Goal: Task Accomplishment & Management: Use online tool/utility

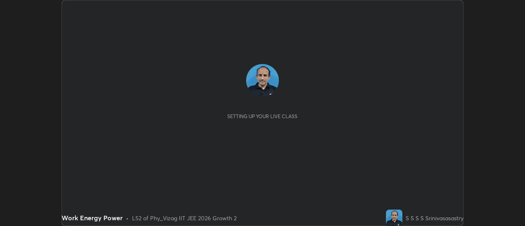
scroll to position [226, 525]
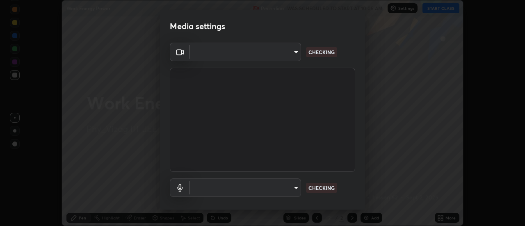
type input "c8d4d34ac1f352bb95d5f05a967dc34c6676a64432e358c7d9874fe1d0247c02"
type input "ce130775b7164724ad1ed5ad860966c1541d672b99243daa1c1c1b621aeed87d"
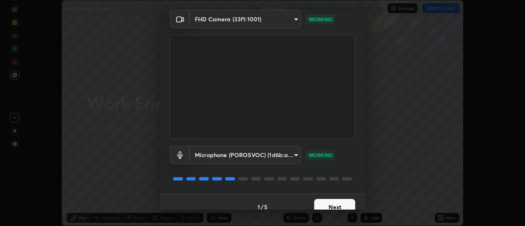
scroll to position [43, 0]
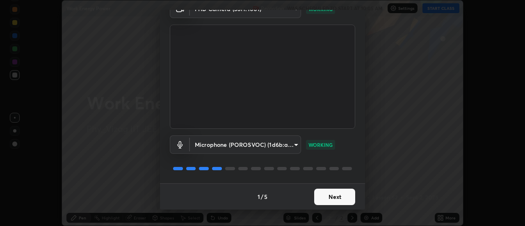
click at [330, 193] on button "Next" at bounding box center [334, 197] width 41 height 16
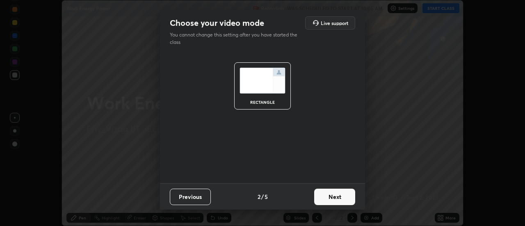
scroll to position [0, 0]
click at [328, 193] on button "Next" at bounding box center [334, 197] width 41 height 16
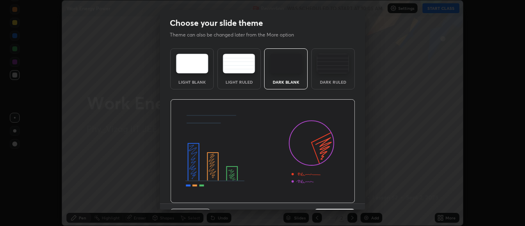
scroll to position [20, 0]
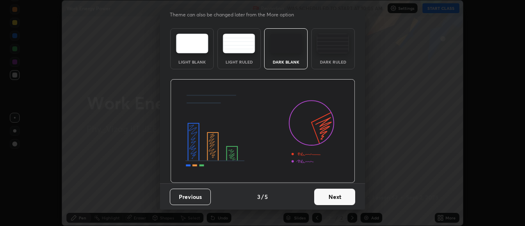
click at [322, 193] on button "Next" at bounding box center [334, 197] width 41 height 16
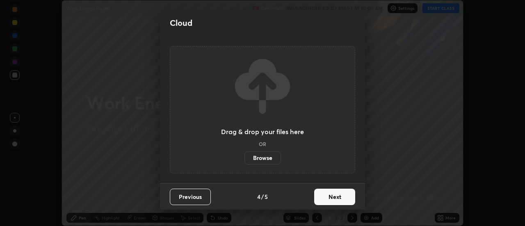
scroll to position [0, 0]
click at [328, 196] on button "Next" at bounding box center [334, 197] width 41 height 16
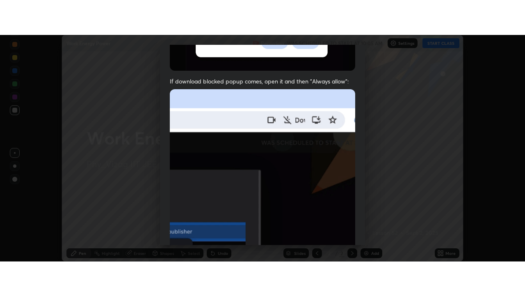
scroll to position [211, 0]
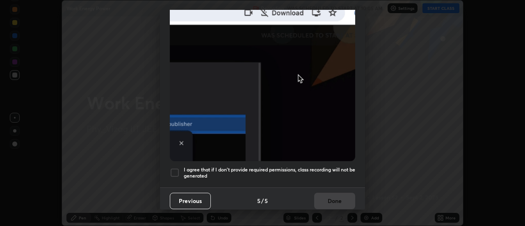
click at [177, 170] on div at bounding box center [175, 173] width 10 height 10
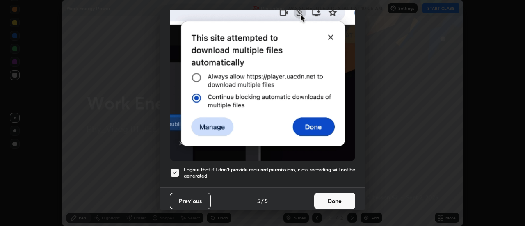
click at [332, 195] on button "Done" at bounding box center [334, 201] width 41 height 16
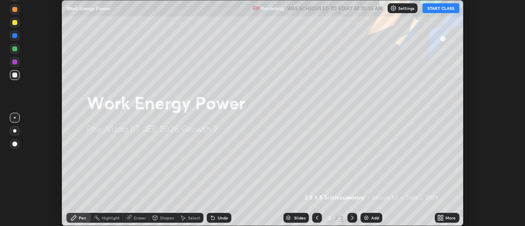
click at [445, 218] on div "More" at bounding box center [447, 218] width 25 height 10
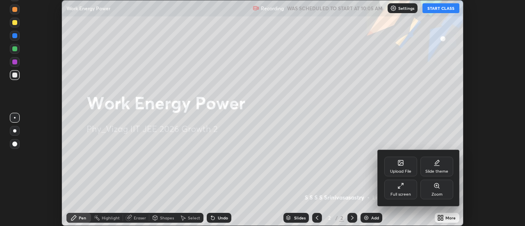
click at [405, 194] on div "Full screen" at bounding box center [401, 195] width 21 height 4
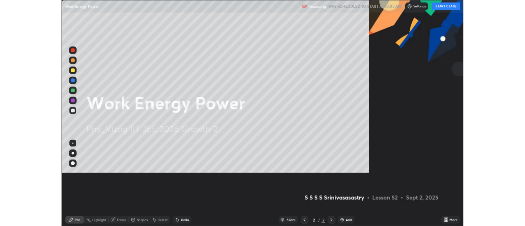
scroll to position [296, 525]
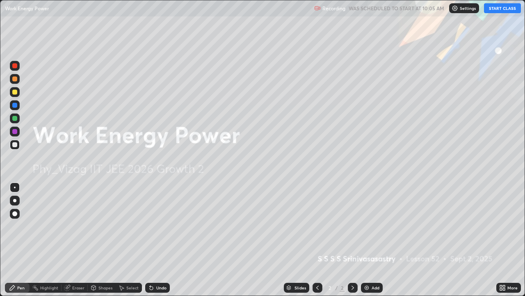
click at [507, 11] on button "START CLASS" at bounding box center [502, 8] width 37 height 10
click at [506, 5] on button "START CLASS" at bounding box center [502, 8] width 37 height 10
click at [365, 226] on img at bounding box center [367, 287] width 7 height 7
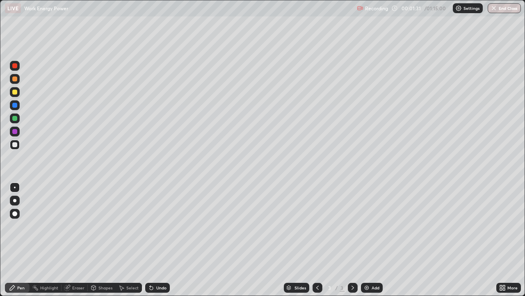
click at [503, 226] on icon at bounding box center [504, 286] width 2 height 2
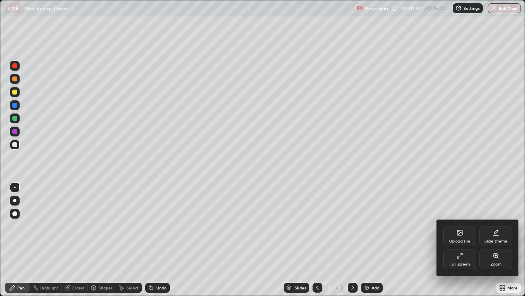
click at [494, 226] on div "Slide theme" at bounding box center [496, 241] width 23 height 4
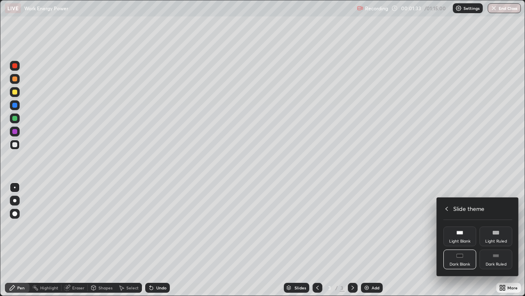
click at [494, 226] on div "Dark Ruled" at bounding box center [496, 259] width 33 height 20
click at [500, 226] on div at bounding box center [262, 148] width 525 height 296
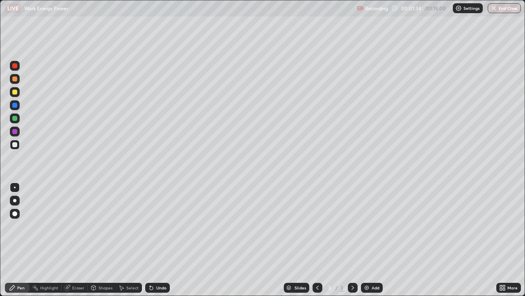
click at [367, 226] on img at bounding box center [367, 287] width 7 height 7
click at [160, 226] on div "Undo" at bounding box center [161, 287] width 10 height 4
click at [16, 215] on div at bounding box center [14, 213] width 5 height 5
click at [104, 226] on div "Shapes" at bounding box center [106, 287] width 14 height 4
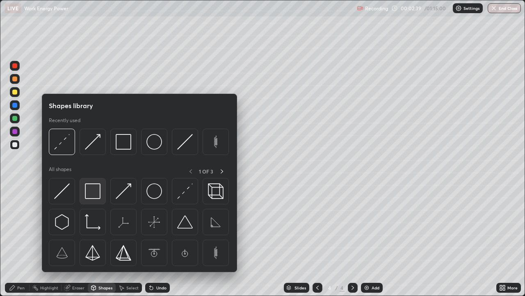
click at [96, 192] on img at bounding box center [93, 191] width 16 height 16
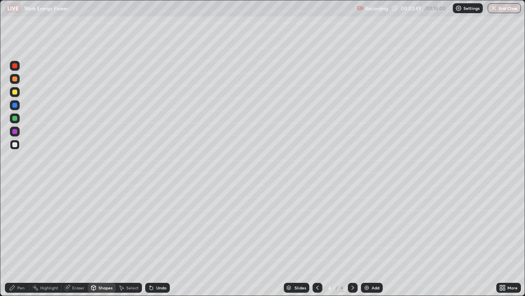
click at [157, 226] on div "Undo" at bounding box center [161, 287] width 10 height 4
click at [107, 226] on div "Shapes" at bounding box center [106, 287] width 14 height 4
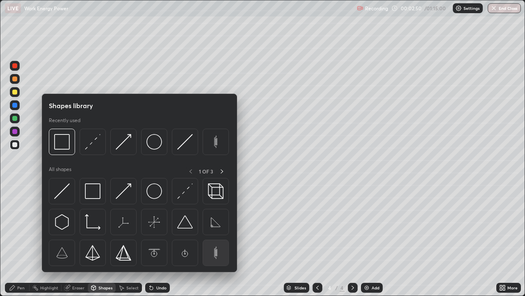
click at [217, 226] on img at bounding box center [216, 253] width 16 height 16
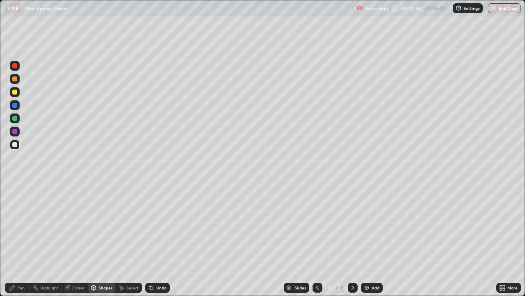
click at [162, 226] on div "Undo" at bounding box center [161, 287] width 10 height 4
click at [106, 226] on div "Shapes" at bounding box center [106, 287] width 14 height 4
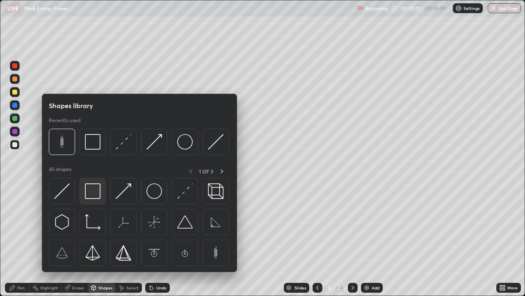
click at [98, 193] on img at bounding box center [93, 191] width 16 height 16
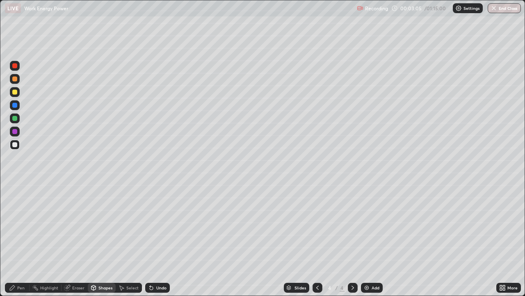
click at [19, 226] on div "Pen" at bounding box center [20, 287] width 7 height 4
click at [103, 226] on div "Shapes" at bounding box center [106, 287] width 14 height 4
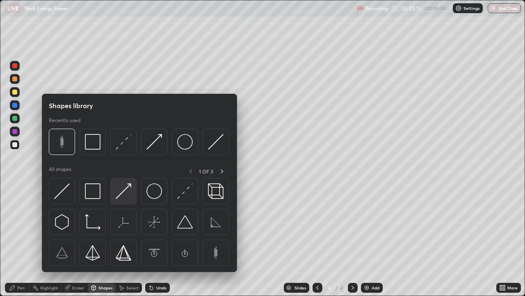
click at [124, 194] on img at bounding box center [124, 191] width 16 height 16
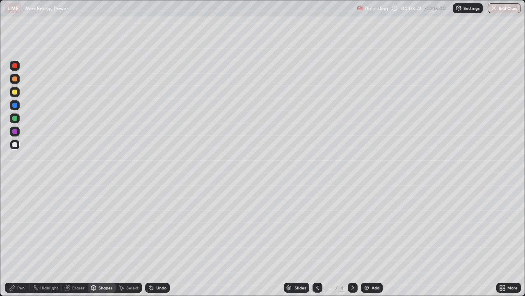
click at [155, 226] on div "Undo" at bounding box center [157, 287] width 25 height 10
click at [21, 226] on div "Pen" at bounding box center [20, 287] width 7 height 4
click at [107, 226] on div "Shapes" at bounding box center [106, 287] width 14 height 4
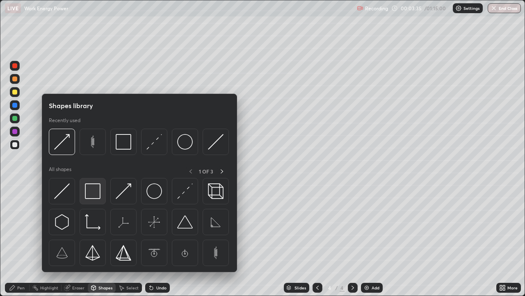
click at [101, 194] on img at bounding box center [93, 191] width 16 height 16
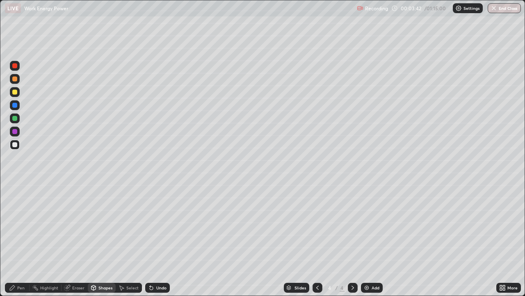
click at [105, 226] on div "Shapes" at bounding box center [106, 287] width 14 height 4
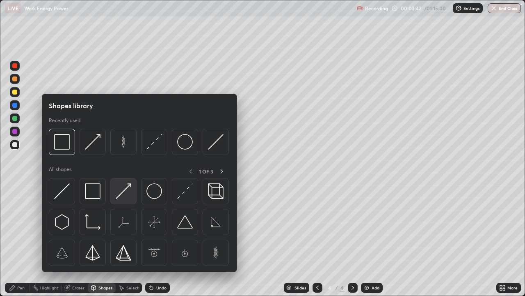
click at [124, 197] on img at bounding box center [124, 191] width 16 height 16
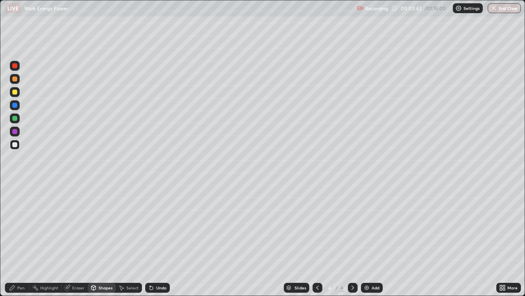
click at [16, 104] on div at bounding box center [14, 105] width 5 height 5
click at [20, 226] on div "Pen" at bounding box center [20, 287] width 7 height 4
click at [18, 145] on div at bounding box center [15, 145] width 10 height 10
click at [15, 92] on div at bounding box center [14, 91] width 5 height 5
click at [76, 226] on div "Eraser" at bounding box center [78, 287] width 12 height 4
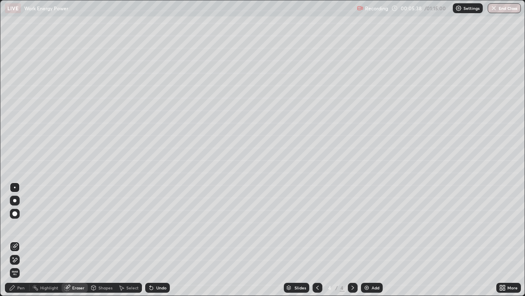
click at [18, 226] on div "Pen" at bounding box center [20, 287] width 7 height 4
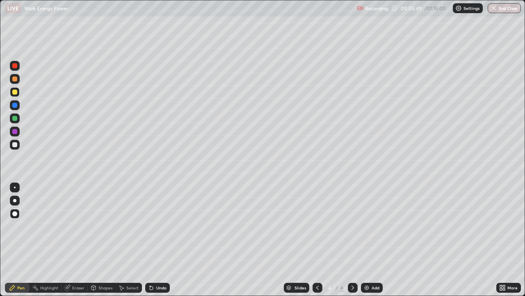
click at [155, 226] on div "Undo" at bounding box center [157, 287] width 25 height 10
click at [19, 106] on div at bounding box center [15, 105] width 10 height 10
click at [15, 144] on div at bounding box center [14, 144] width 5 height 5
click at [162, 226] on div "Undo" at bounding box center [161, 287] width 10 height 4
click at [15, 92] on div at bounding box center [14, 91] width 5 height 5
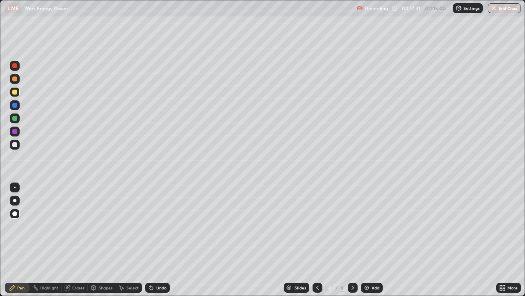
click at [15, 144] on div at bounding box center [14, 144] width 5 height 5
click at [369, 226] on img at bounding box center [367, 287] width 7 height 7
click at [155, 226] on div "Undo" at bounding box center [157, 287] width 25 height 10
click at [316, 226] on icon at bounding box center [317, 287] width 7 height 7
click at [352, 226] on icon at bounding box center [353, 287] width 2 height 4
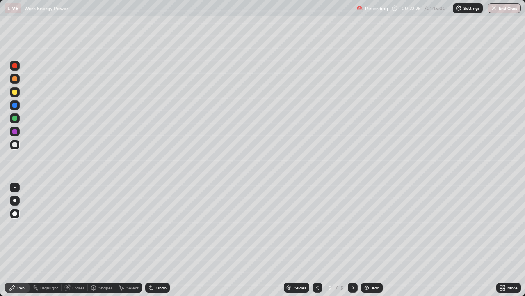
click at [162, 226] on div "Undo" at bounding box center [161, 287] width 10 height 4
click at [85, 226] on div "Eraser" at bounding box center [75, 287] width 26 height 10
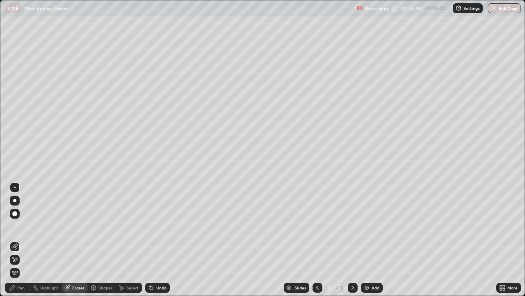
click at [370, 226] on div "Add" at bounding box center [372, 287] width 22 height 10
click at [16, 226] on div "Pen" at bounding box center [17, 287] width 25 height 10
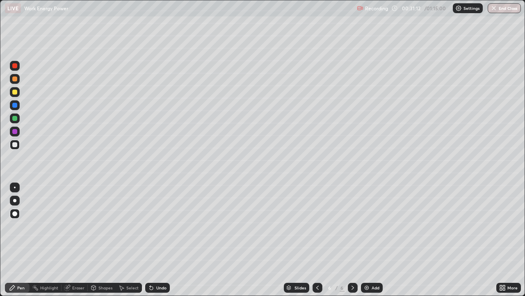
click at [161, 226] on div "Undo" at bounding box center [161, 287] width 10 height 4
click at [370, 226] on div "Add" at bounding box center [372, 287] width 22 height 10
click at [15, 92] on div at bounding box center [14, 91] width 5 height 5
click at [102, 226] on div "Shapes" at bounding box center [102, 287] width 28 height 10
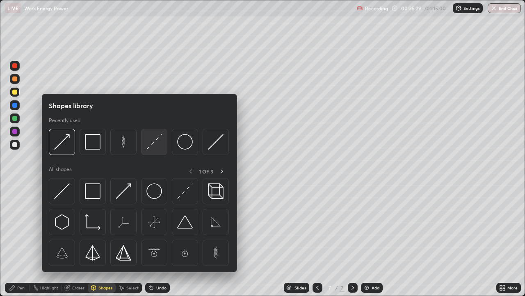
click at [155, 144] on img at bounding box center [155, 142] width 16 height 16
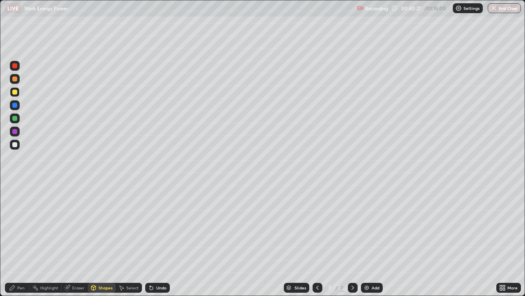
click at [20, 226] on div "Pen" at bounding box center [20, 287] width 7 height 4
click at [14, 144] on div at bounding box center [14, 144] width 5 height 5
click at [159, 226] on div "Undo" at bounding box center [161, 287] width 10 height 4
click at [103, 226] on div "Shapes" at bounding box center [106, 287] width 14 height 4
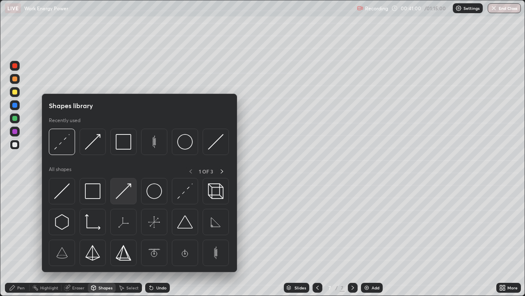
click at [124, 192] on img at bounding box center [124, 191] width 16 height 16
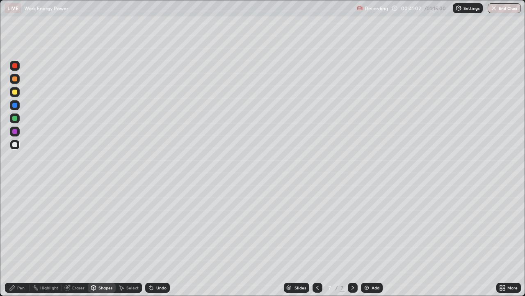
click at [15, 92] on div at bounding box center [14, 91] width 5 height 5
click at [21, 226] on div "Pen" at bounding box center [20, 287] width 7 height 4
click at [15, 117] on div at bounding box center [14, 118] width 5 height 5
click at [15, 105] on div at bounding box center [14, 105] width 5 height 5
click at [16, 78] on div at bounding box center [14, 78] width 5 height 5
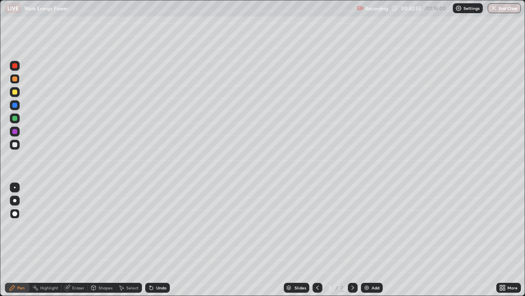
click at [129, 226] on div "Select" at bounding box center [132, 287] width 12 height 4
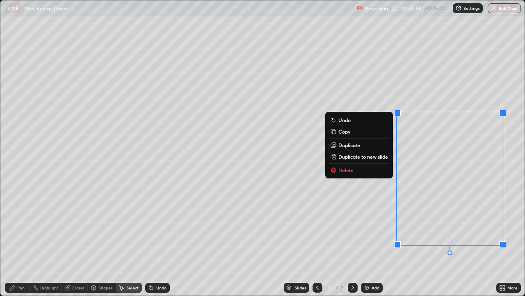
click at [369, 174] on button "Delete" at bounding box center [359, 170] width 61 height 10
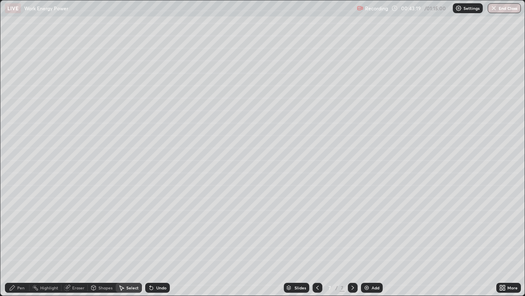
click at [23, 226] on div "Pen" at bounding box center [20, 287] width 7 height 4
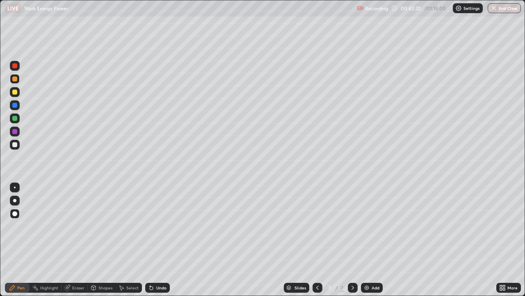
click at [16, 115] on div at bounding box center [15, 118] width 10 height 10
click at [16, 106] on div at bounding box center [14, 105] width 5 height 5
click at [14, 78] on div at bounding box center [14, 78] width 5 height 5
click at [101, 226] on div "Shapes" at bounding box center [106, 287] width 14 height 4
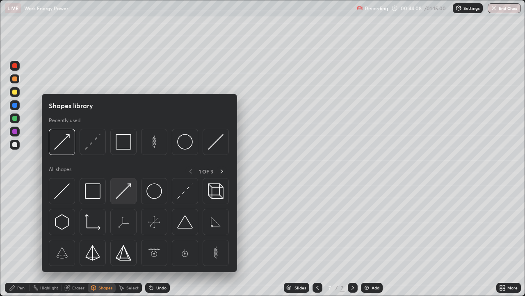
click at [124, 193] on img at bounding box center [124, 191] width 16 height 16
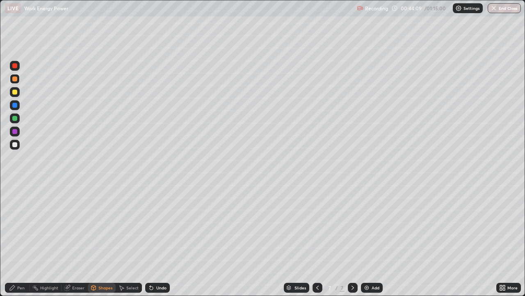
click at [17, 145] on div at bounding box center [14, 144] width 5 height 5
click at [21, 226] on div "Pen" at bounding box center [20, 287] width 7 height 4
click at [16, 92] on div at bounding box center [14, 91] width 5 height 5
click at [17, 80] on div at bounding box center [14, 78] width 5 height 5
click at [100, 226] on div "Shapes" at bounding box center [106, 287] width 14 height 4
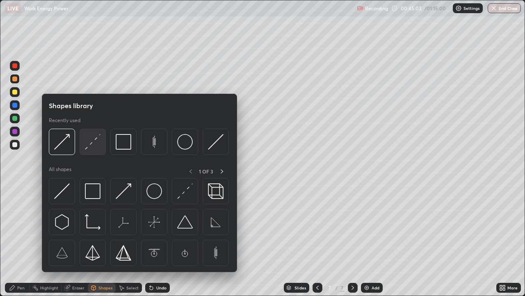
click at [92, 143] on img at bounding box center [93, 142] width 16 height 16
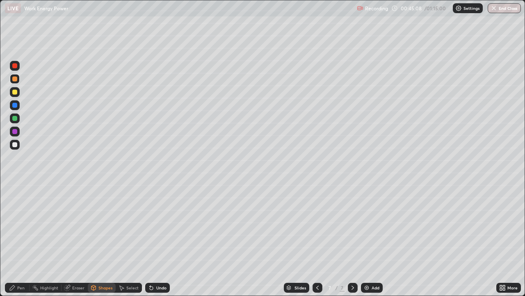
click at [15, 226] on icon at bounding box center [12, 287] width 7 height 7
click at [17, 93] on div at bounding box center [14, 91] width 5 height 5
click at [15, 147] on div at bounding box center [14, 144] width 5 height 5
click at [158, 226] on div "Undo" at bounding box center [161, 287] width 10 height 4
click at [160, 226] on div "Undo" at bounding box center [161, 287] width 10 height 4
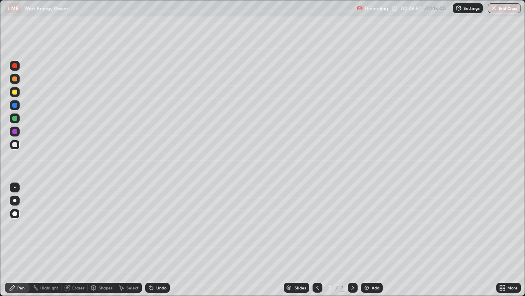
click at [99, 226] on div "Shapes" at bounding box center [106, 287] width 14 height 4
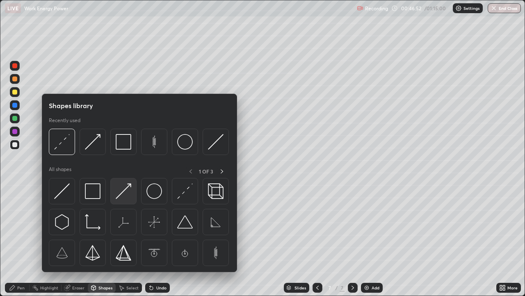
click at [122, 192] on img at bounding box center [124, 191] width 16 height 16
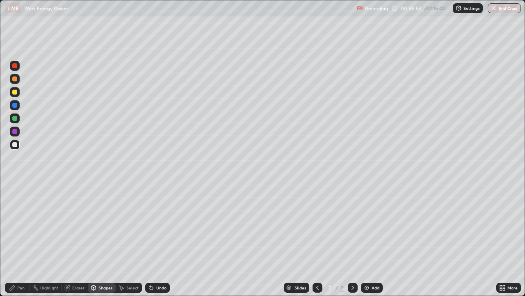
click at [15, 118] on div at bounding box center [14, 118] width 5 height 5
click at [16, 66] on div at bounding box center [14, 65] width 5 height 5
click at [14, 226] on icon at bounding box center [12, 287] width 7 height 7
click at [102, 226] on div "Shapes" at bounding box center [106, 287] width 14 height 4
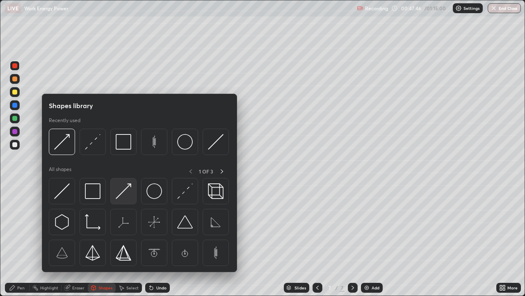
click at [122, 195] on img at bounding box center [124, 191] width 16 height 16
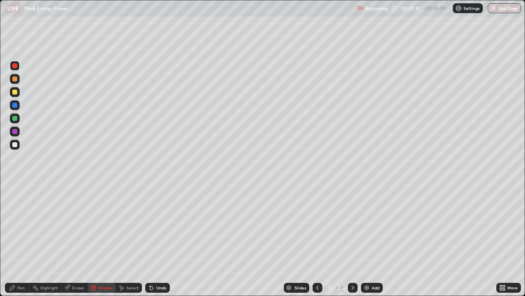
click at [18, 148] on div at bounding box center [15, 145] width 10 height 10
click at [16, 92] on div at bounding box center [14, 91] width 5 height 5
click at [18, 226] on div "Pen" at bounding box center [20, 287] width 7 height 4
click at [102, 226] on div "Shapes" at bounding box center [106, 287] width 14 height 4
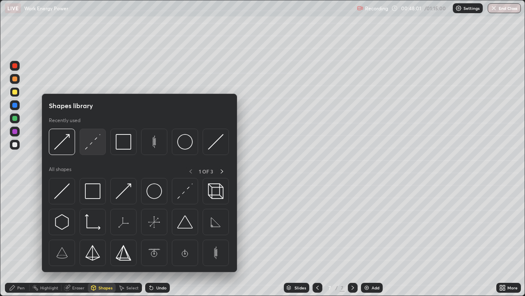
click at [96, 149] on img at bounding box center [93, 142] width 16 height 16
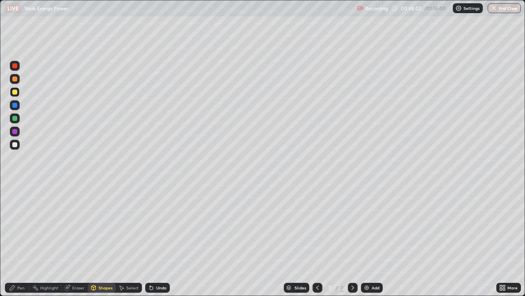
click at [16, 80] on div at bounding box center [14, 78] width 5 height 5
click at [18, 226] on div "Pen" at bounding box center [20, 287] width 7 height 4
click at [15, 144] on div at bounding box center [14, 144] width 5 height 5
click at [18, 82] on div at bounding box center [15, 79] width 10 height 10
click at [17, 144] on div at bounding box center [14, 144] width 5 height 5
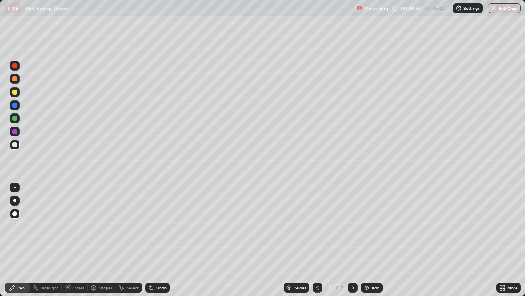
click at [104, 226] on div "Shapes" at bounding box center [106, 287] width 14 height 4
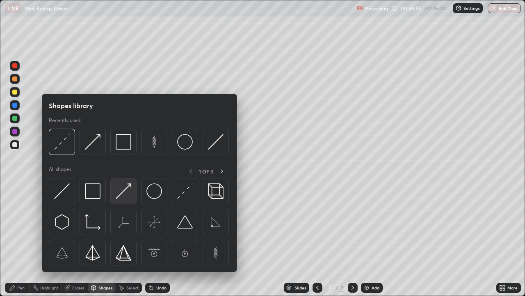
click at [123, 194] on img at bounding box center [124, 191] width 16 height 16
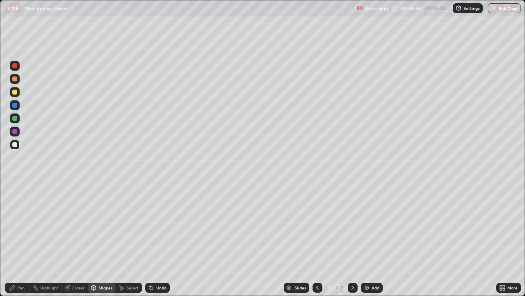
click at [16, 119] on div at bounding box center [14, 118] width 5 height 5
click at [15, 66] on div at bounding box center [14, 65] width 5 height 5
click at [17, 226] on div "Pen" at bounding box center [17, 287] width 25 height 10
click at [103, 226] on div "Shapes" at bounding box center [106, 287] width 14 height 4
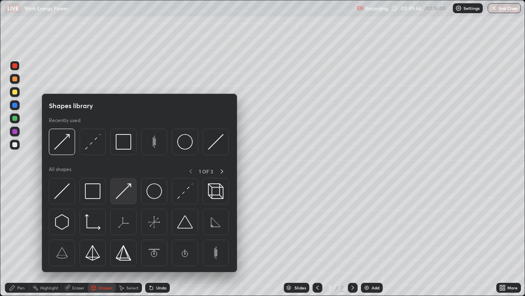
click at [122, 194] on img at bounding box center [124, 191] width 16 height 16
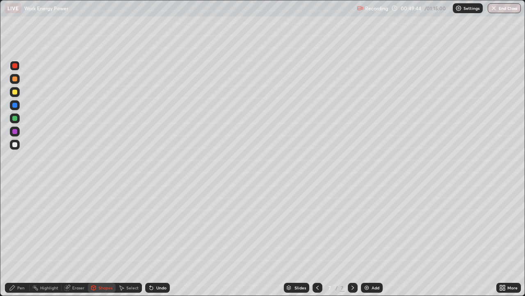
click at [14, 147] on div at bounding box center [14, 144] width 5 height 5
click at [23, 226] on div "Pen" at bounding box center [20, 287] width 7 height 4
click at [19, 93] on div at bounding box center [15, 92] width 10 height 10
click at [161, 226] on div "Undo" at bounding box center [161, 287] width 10 height 4
click at [99, 226] on div "Shapes" at bounding box center [106, 287] width 14 height 4
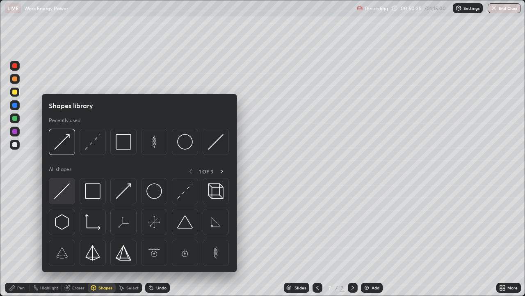
click at [62, 192] on img at bounding box center [62, 191] width 16 height 16
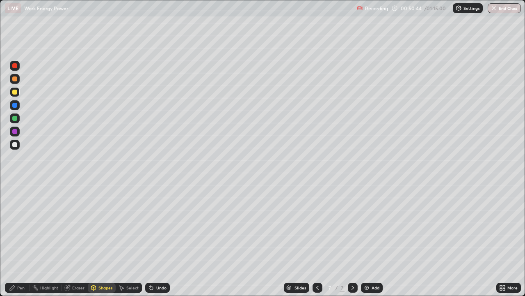
click at [23, 226] on div "Pen" at bounding box center [20, 287] width 7 height 4
click at [17, 146] on div at bounding box center [15, 145] width 10 height 10
click at [369, 226] on img at bounding box center [367, 287] width 7 height 7
click at [107, 226] on div "Shapes" at bounding box center [102, 287] width 28 height 10
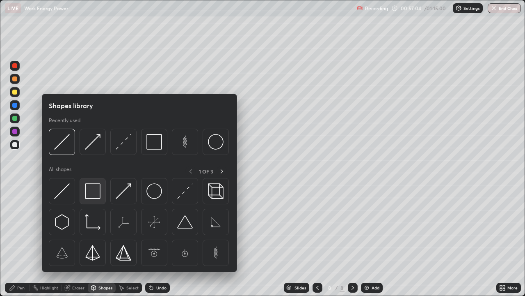
click at [97, 195] on img at bounding box center [93, 191] width 16 height 16
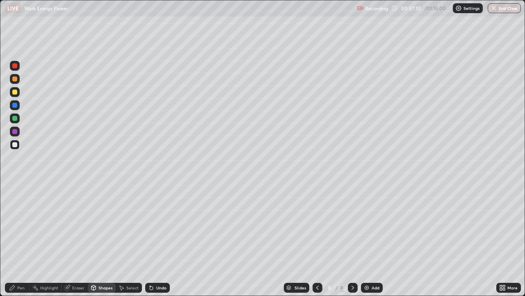
click at [76, 226] on div "Eraser" at bounding box center [78, 287] width 12 height 4
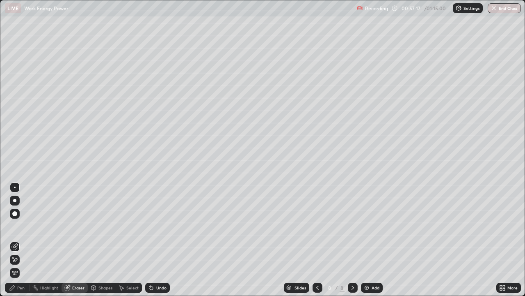
click at [106, 226] on div "Shapes" at bounding box center [106, 287] width 14 height 4
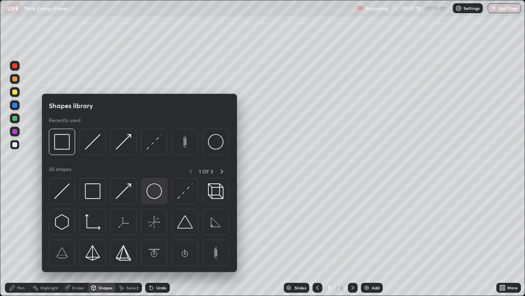
click at [153, 193] on img at bounding box center [155, 191] width 16 height 16
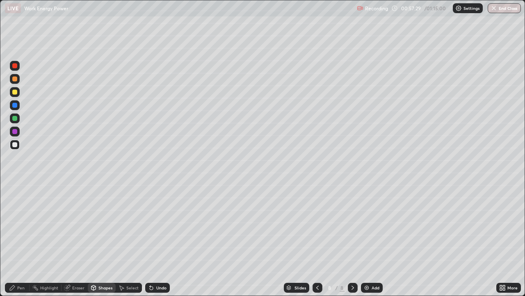
click at [74, 226] on div "Eraser" at bounding box center [78, 287] width 12 height 4
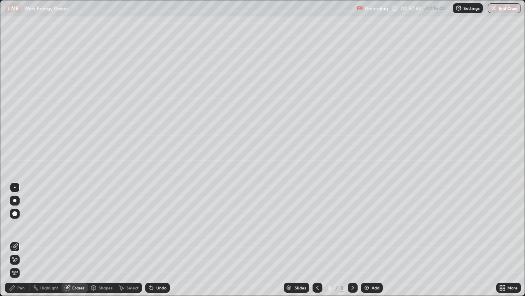
click at [101, 226] on div "Shapes" at bounding box center [106, 287] width 14 height 4
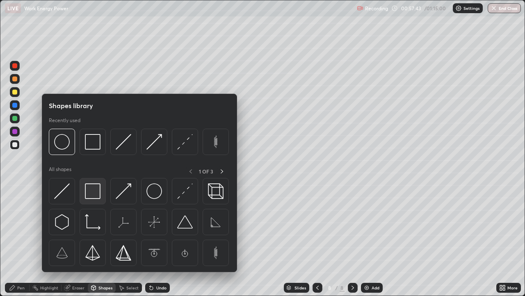
click at [99, 193] on img at bounding box center [93, 191] width 16 height 16
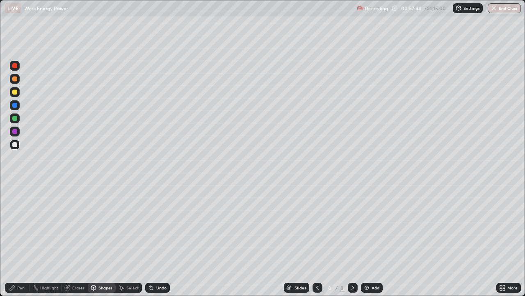
click at [16, 133] on div at bounding box center [14, 131] width 5 height 5
click at [18, 116] on div at bounding box center [15, 118] width 10 height 10
click at [16, 91] on div at bounding box center [14, 91] width 5 height 5
click at [101, 226] on div "Shapes" at bounding box center [106, 287] width 14 height 4
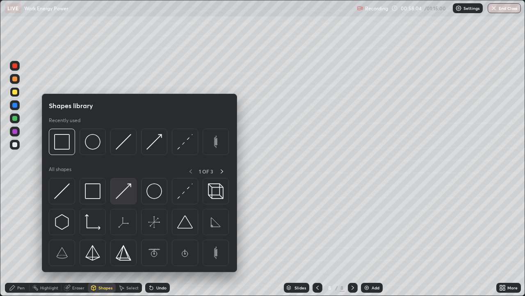
click at [122, 193] on img at bounding box center [124, 191] width 16 height 16
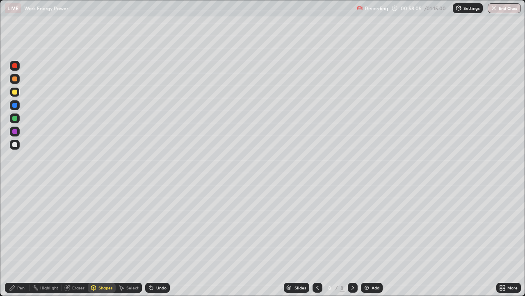
click at [17, 66] on div at bounding box center [14, 65] width 5 height 5
click at [160, 226] on div "Undo" at bounding box center [161, 287] width 10 height 4
click at [104, 226] on div "Shapes" at bounding box center [102, 287] width 28 height 10
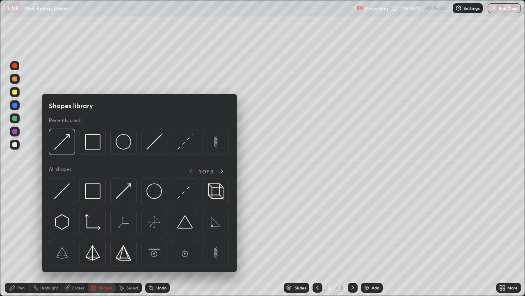
click at [14, 132] on div at bounding box center [14, 131] width 5 height 5
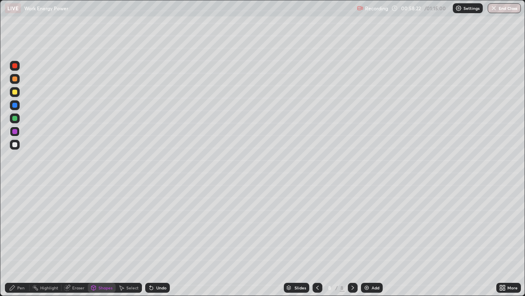
click at [16, 119] on div at bounding box center [14, 118] width 5 height 5
click at [14, 90] on div at bounding box center [14, 91] width 5 height 5
click at [22, 226] on div "Pen" at bounding box center [20, 287] width 7 height 4
click at [15, 66] on div at bounding box center [14, 65] width 5 height 5
click at [19, 133] on div at bounding box center [15, 131] width 10 height 10
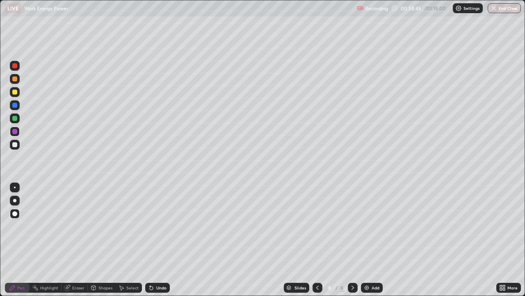
click at [15, 118] on div at bounding box center [14, 118] width 5 height 5
click at [18, 93] on div at bounding box center [15, 92] width 10 height 10
click at [16, 145] on div at bounding box center [14, 144] width 5 height 5
click at [20, 226] on div "Pen" at bounding box center [20, 287] width 7 height 4
click at [15, 131] on div at bounding box center [14, 131] width 5 height 5
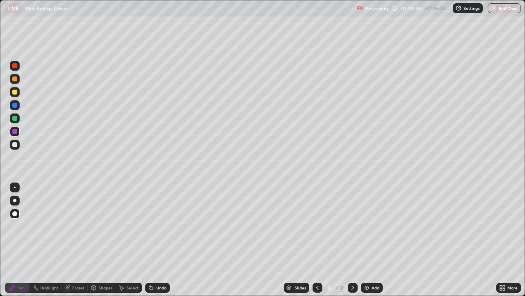
click at [15, 118] on div at bounding box center [14, 118] width 5 height 5
click at [18, 92] on div at bounding box center [15, 92] width 10 height 10
click at [77, 226] on div "Eraser" at bounding box center [78, 287] width 12 height 4
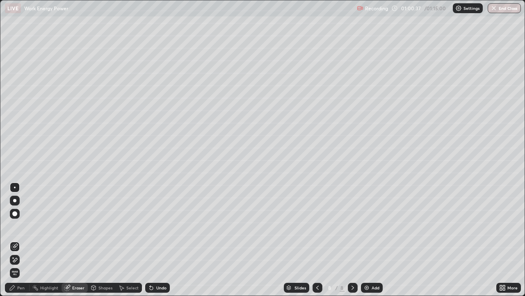
click at [16, 226] on div "Pen" at bounding box center [17, 287] width 25 height 10
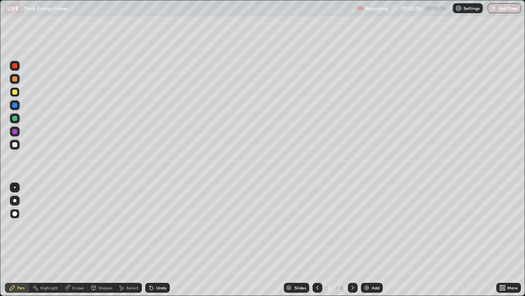
click at [18, 120] on div at bounding box center [15, 118] width 10 height 10
click at [19, 90] on div at bounding box center [15, 92] width 10 height 10
click at [132, 226] on div "Select" at bounding box center [132, 287] width 12 height 4
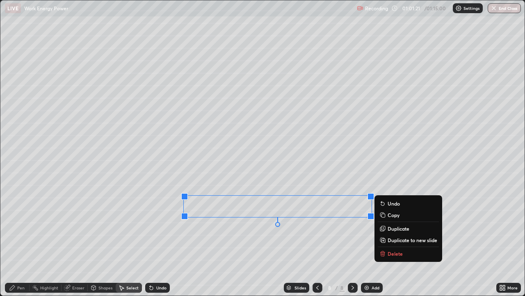
click at [252, 226] on div "0 ° Undo Copy Duplicate Duplicate to new slide Delete" at bounding box center [262, 147] width 525 height 295
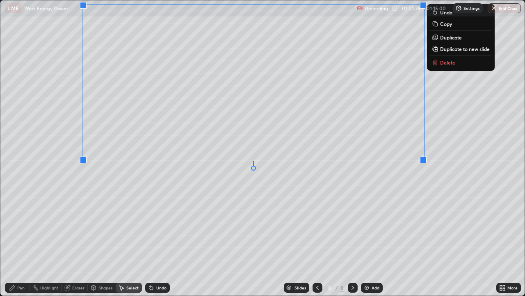
click at [291, 225] on div "0 ° Undo Copy Duplicate Duplicate to new slide Delete" at bounding box center [262, 147] width 525 height 295
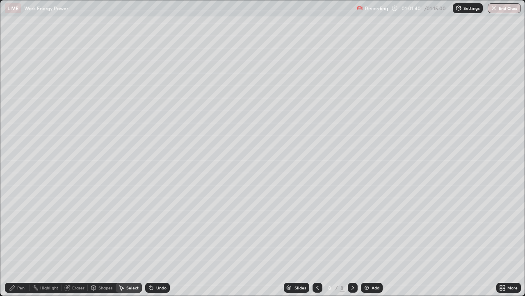
click at [19, 226] on div "Pen" at bounding box center [20, 287] width 7 height 4
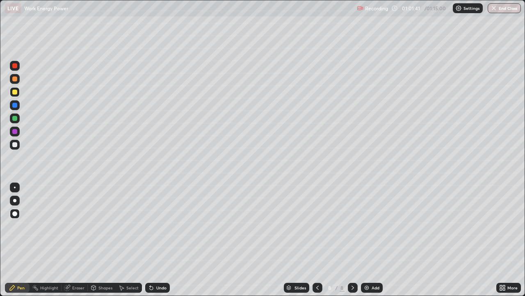
click at [14, 146] on div at bounding box center [14, 144] width 5 height 5
click at [505, 226] on icon at bounding box center [503, 287] width 7 height 7
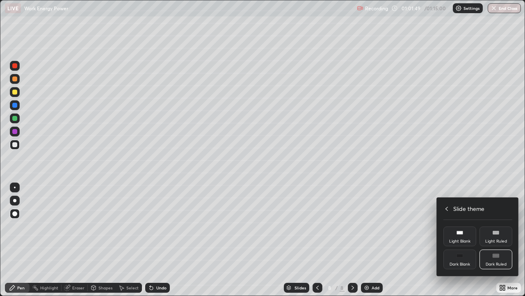
click at [446, 209] on icon at bounding box center [447, 208] width 7 height 7
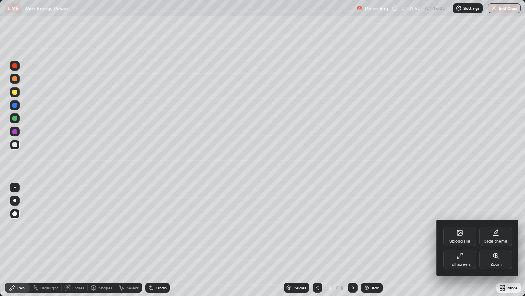
click at [452, 226] on div "Full screen" at bounding box center [460, 264] width 21 height 4
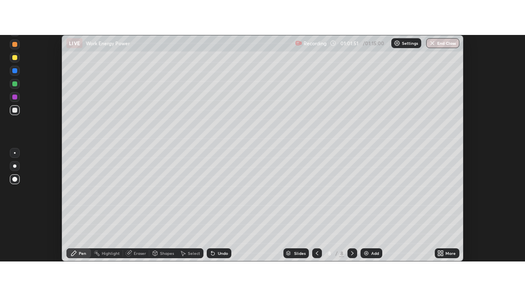
scroll to position [40821, 40522]
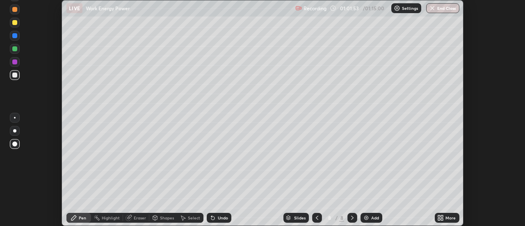
click at [440, 216] on icon at bounding box center [439, 216] width 2 height 2
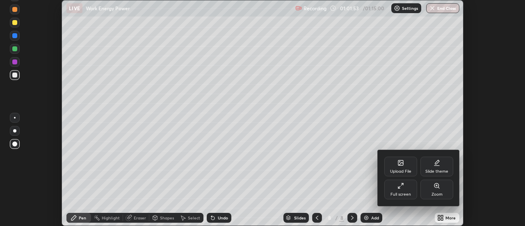
click at [401, 194] on div "Full screen" at bounding box center [401, 195] width 21 height 4
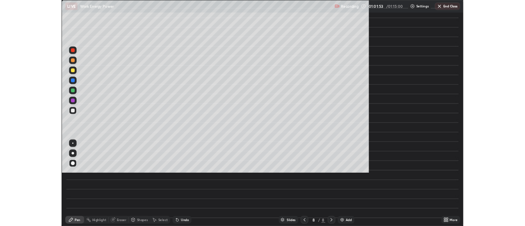
scroll to position [296, 525]
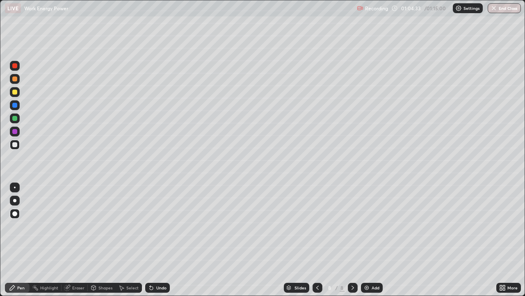
click at [16, 93] on div at bounding box center [14, 91] width 5 height 5
click at [156, 226] on div "Undo" at bounding box center [161, 287] width 10 height 4
click at [156, 226] on div "Undo" at bounding box center [157, 287] width 25 height 10
click at [162, 226] on div "Undo" at bounding box center [161, 287] width 10 height 4
click at [99, 226] on div "Shapes" at bounding box center [106, 287] width 14 height 4
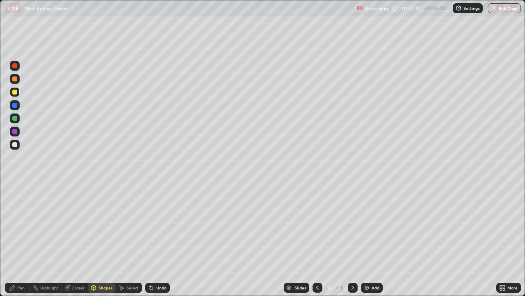
click at [76, 226] on div "Eraser" at bounding box center [78, 287] width 12 height 4
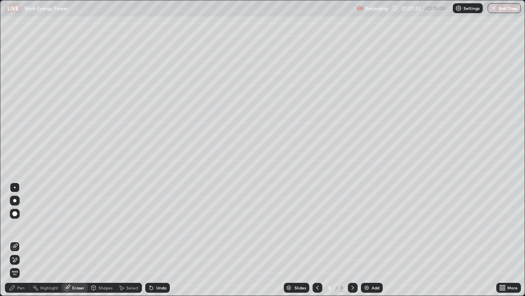
click at [131, 226] on div "Select" at bounding box center [132, 287] width 12 height 4
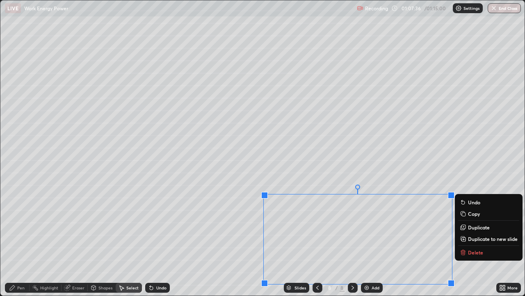
click at [477, 226] on p "Delete" at bounding box center [475, 252] width 15 height 7
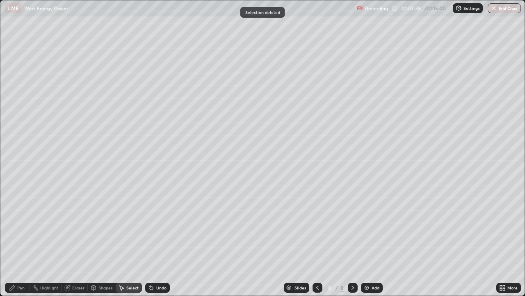
click at [24, 226] on div "Pen" at bounding box center [20, 287] width 7 height 4
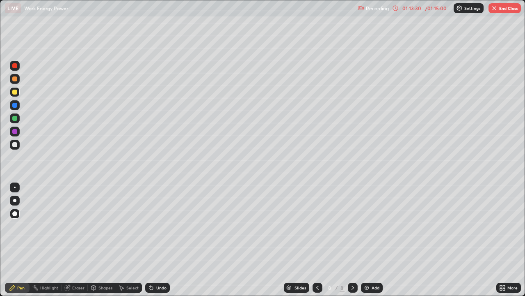
click at [509, 7] on button "End Class" at bounding box center [505, 8] width 32 height 10
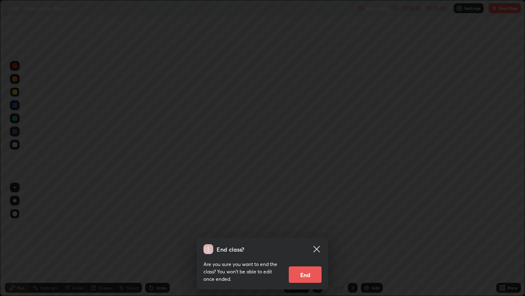
click at [306, 226] on button "End" at bounding box center [305, 274] width 33 height 16
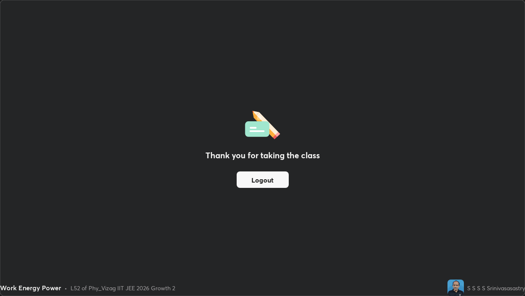
click at [265, 180] on button "Logout" at bounding box center [263, 179] width 52 height 16
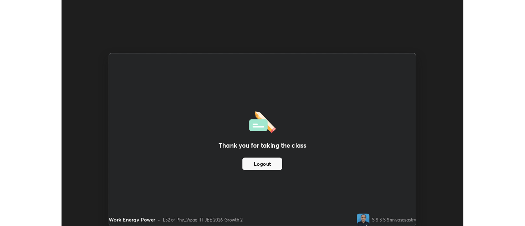
scroll to position [40821, 40522]
